Goal: Task Accomplishment & Management: Use online tool/utility

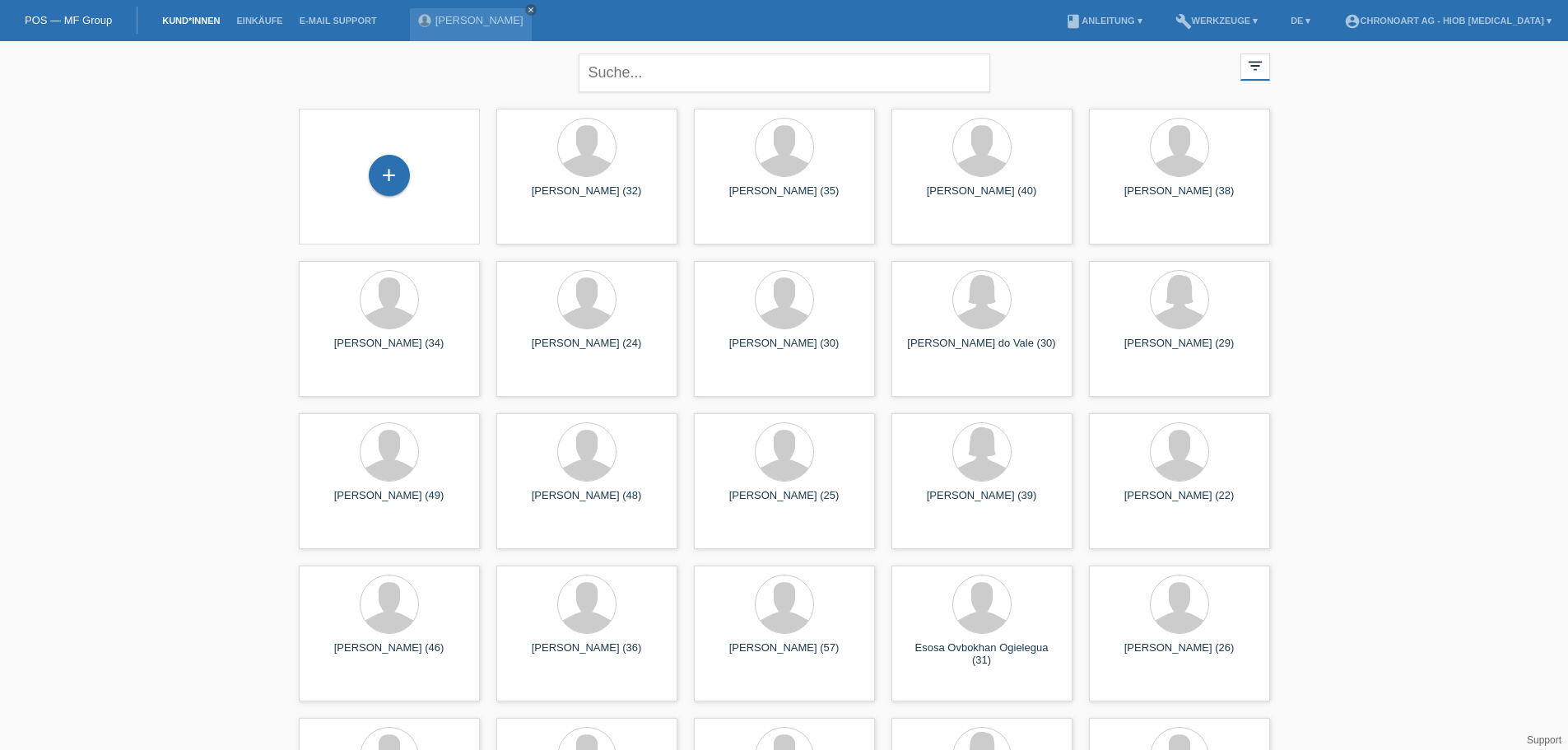
click at [122, 197] on div "close filter_list view_module Alle Kund*innen anzeigen star Markierte Kund*inne…" at bounding box center [784, 680] width 1568 height 1278
click at [477, 27] on div "Alberto Culurgioni close" at bounding box center [471, 24] width 122 height 33
click at [476, 21] on link "[PERSON_NAME]" at bounding box center [480, 21] width 88 height 13
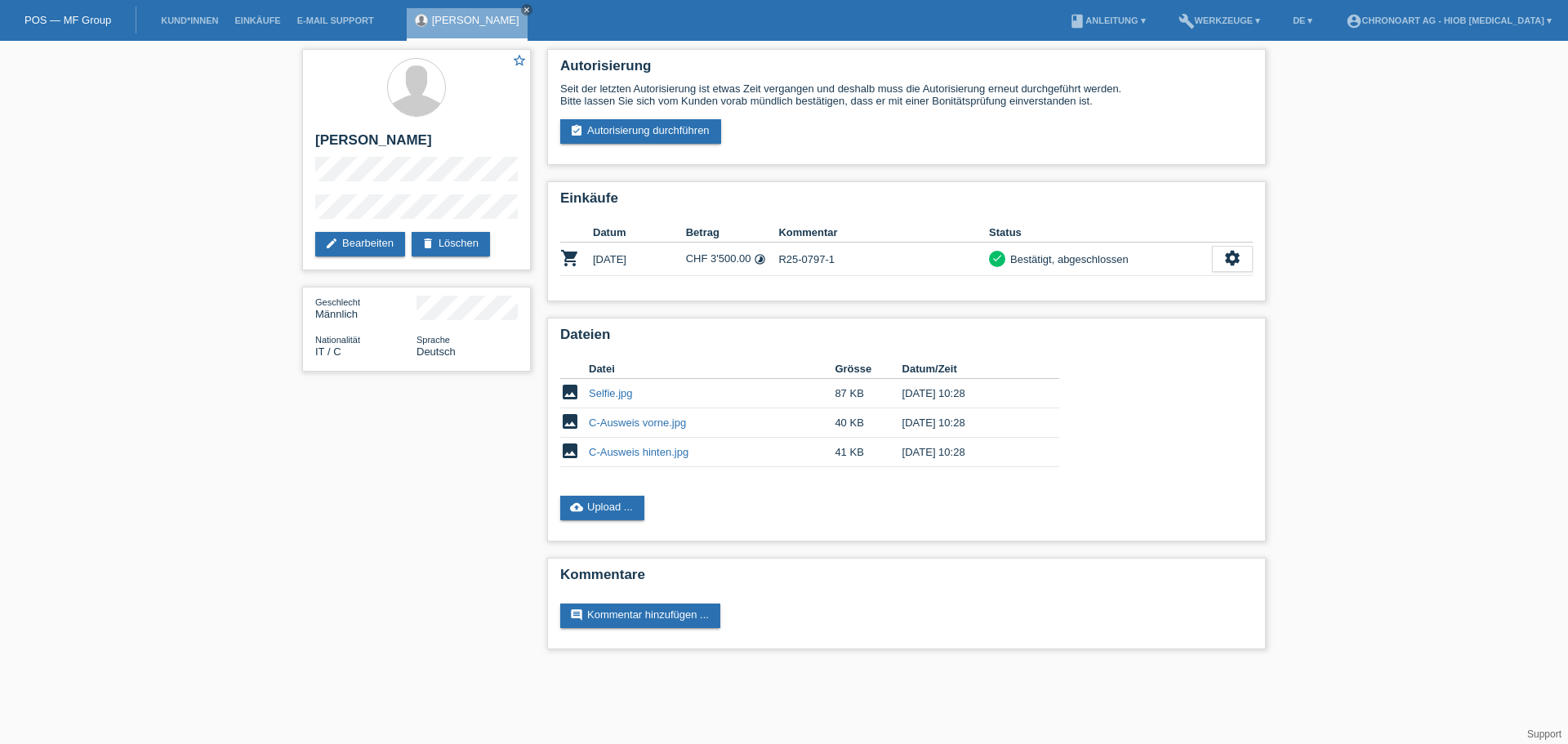
click at [617, 519] on link "cloud_upload Upload ..." at bounding box center [602, 508] width 84 height 25
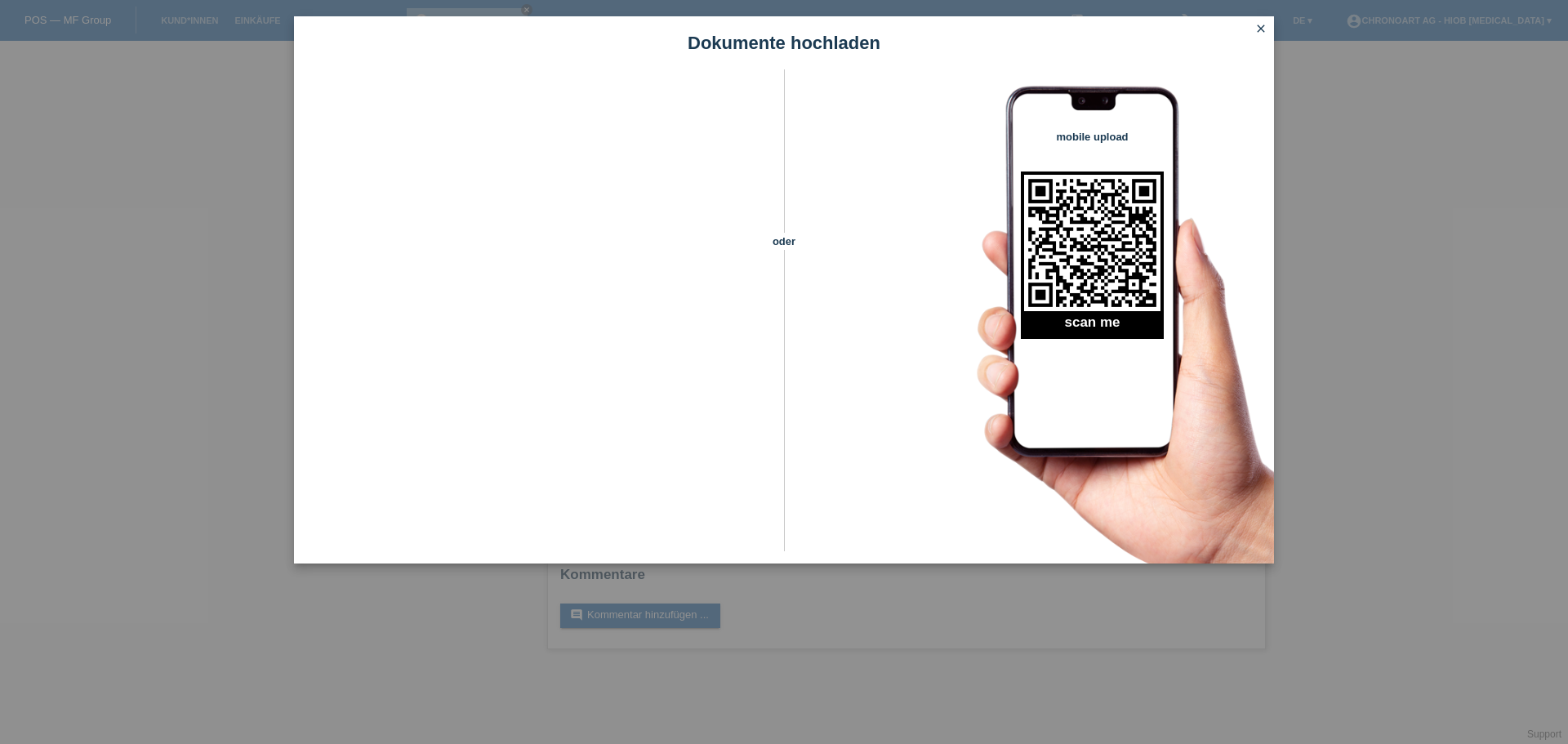
click at [1258, 27] on icon "close" at bounding box center [1261, 29] width 13 height 13
